Goal: Task Accomplishment & Management: Use online tool/utility

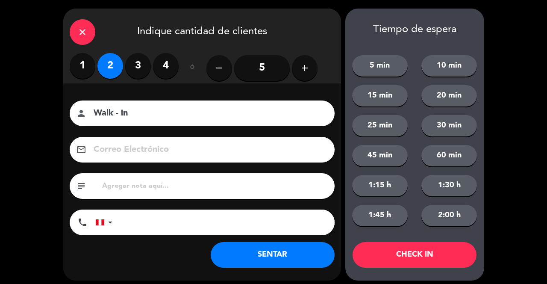
type input "Walk - in"
click at [291, 250] on button "SENTAR" at bounding box center [273, 255] width 124 height 26
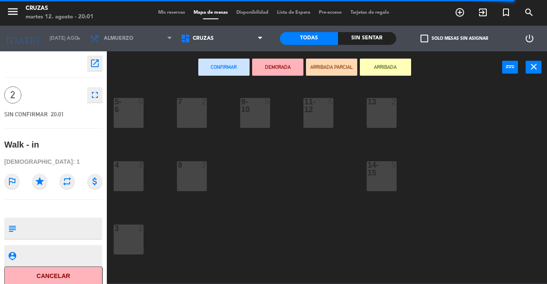
click at [198, 114] on div "7 2" at bounding box center [192, 113] width 30 height 30
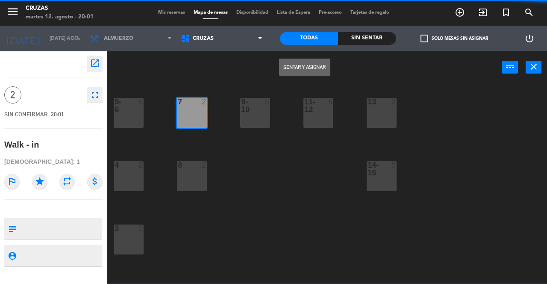
click at [309, 69] on button "Sentar y Asignar" at bounding box center [304, 67] width 51 height 17
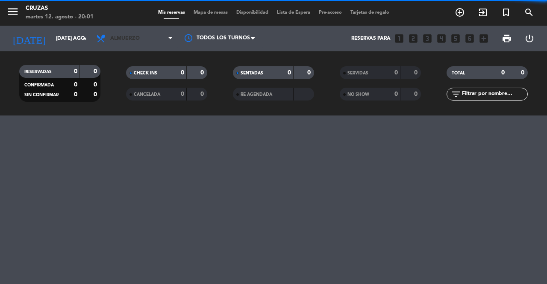
click at [115, 40] on span "Almuerzo" at bounding box center [124, 38] width 29 height 6
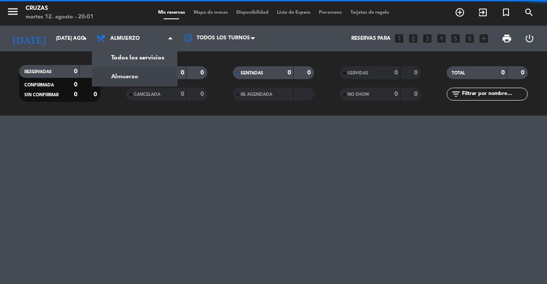
click at [120, 62] on div "menu Cruzas martes 12. agosto - 20:01 Mis reservas Mapa de mesas Disponibilidad…" at bounding box center [273, 57] width 547 height 115
